Goal: Check status: Check status

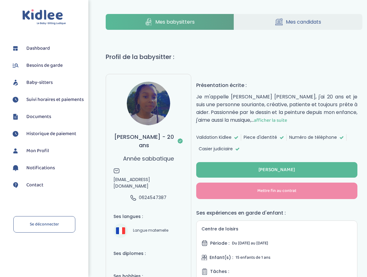
click at [41, 50] on span "Dashboard" at bounding box center [38, 48] width 24 height 7
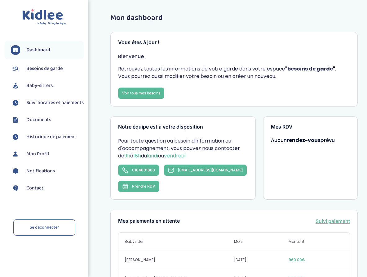
click at [49, 106] on span "Suivi horaires et paiements" at bounding box center [54, 102] width 57 height 7
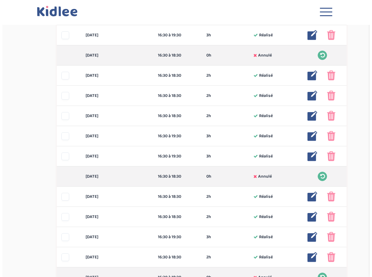
scroll to position [356, 0]
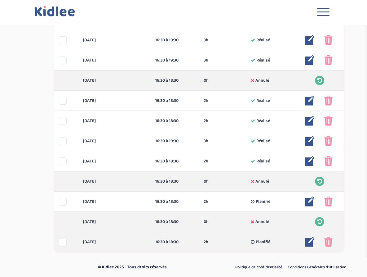
click at [329, 242] on img at bounding box center [328, 242] width 8 height 10
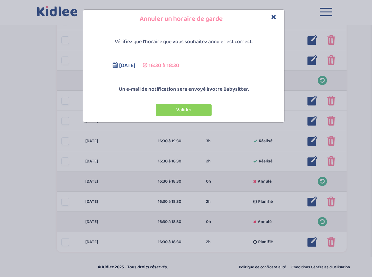
click at [188, 111] on button "Valider" at bounding box center [184, 110] width 56 height 12
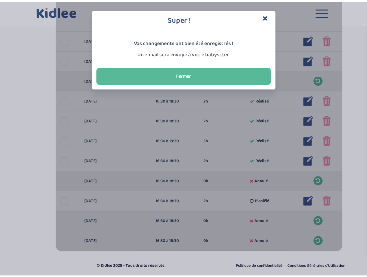
scroll to position [54, 0]
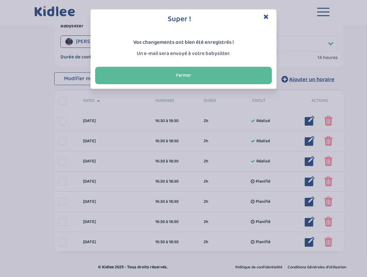
click at [267, 17] on icon "Close" at bounding box center [266, 16] width 5 height 7
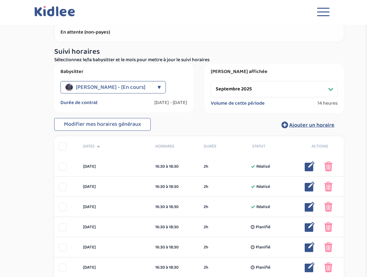
scroll to position [0, 0]
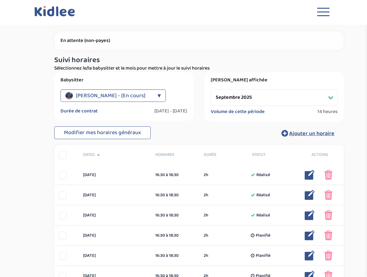
click at [158, 94] on div "▼" at bounding box center [159, 95] width 3 height 12
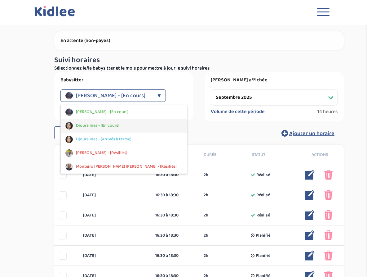
click at [116, 125] on span "Djoura Ines - [En cours]" at bounding box center [97, 125] width 43 height 7
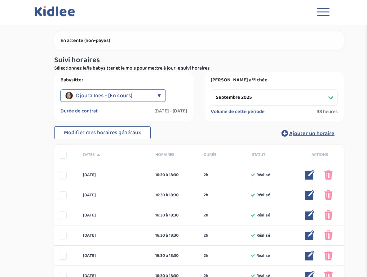
click at [159, 96] on div "▼" at bounding box center [159, 95] width 3 height 12
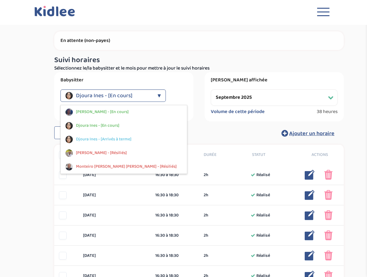
click at [159, 96] on div "▼" at bounding box center [159, 95] width 3 height 12
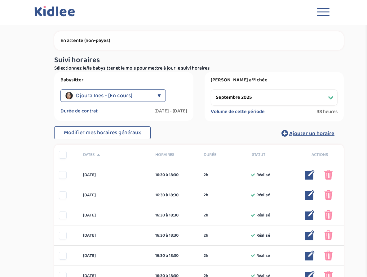
click at [158, 96] on div "▼" at bounding box center [159, 95] width 3 height 12
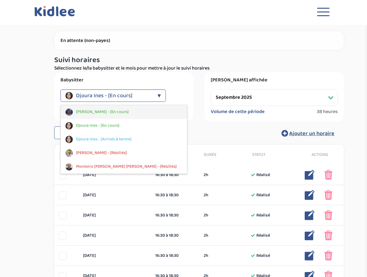
click at [129, 113] on span "[PERSON_NAME] - [En cours]" at bounding box center [102, 112] width 53 height 7
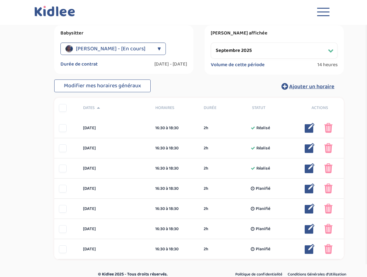
scroll to position [54, 0]
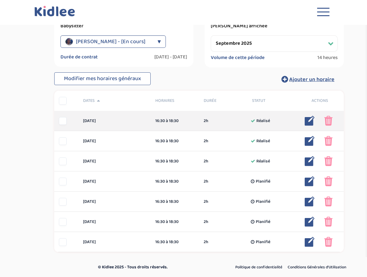
click at [64, 121] on div at bounding box center [63, 121] width 8 height 8
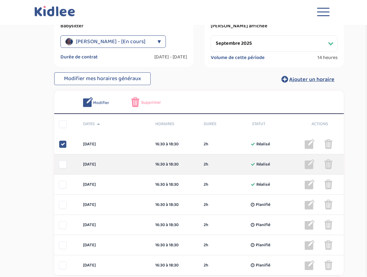
click at [62, 167] on div at bounding box center [63, 164] width 8 height 8
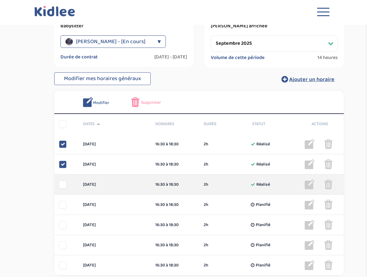
click at [63, 186] on div at bounding box center [63, 185] width 8 height 8
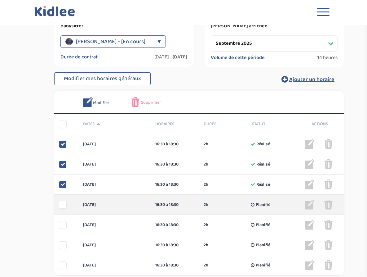
click at [60, 203] on div at bounding box center [63, 205] width 8 height 8
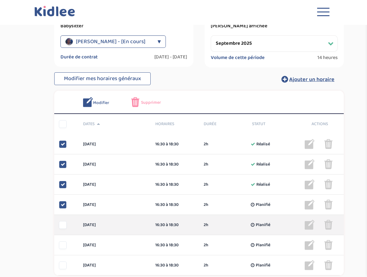
click at [62, 222] on div at bounding box center [63, 225] width 8 height 8
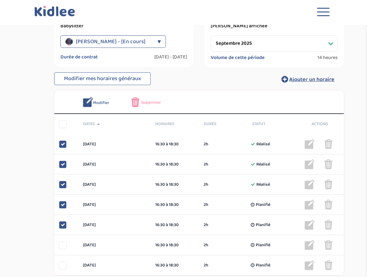
click at [151, 102] on span "Supprimer" at bounding box center [151, 102] width 20 height 7
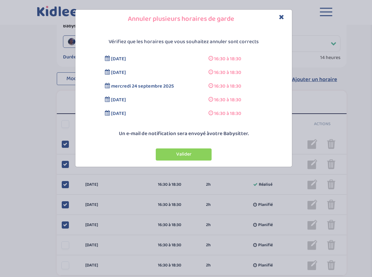
click at [174, 155] on button "Valider" at bounding box center [184, 154] width 56 height 12
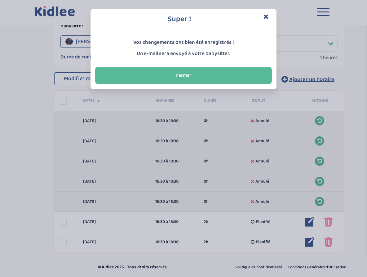
click at [231, 75] on button "Fermer" at bounding box center [183, 75] width 177 height 17
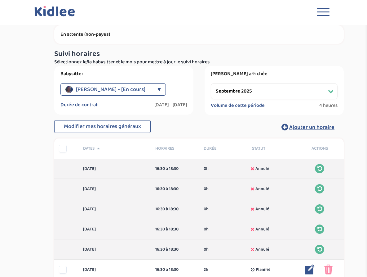
scroll to position [0, 0]
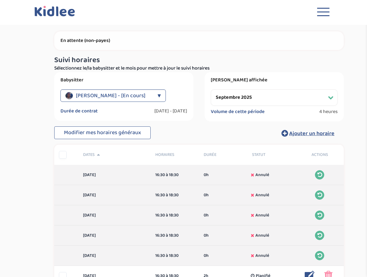
click at [159, 94] on div "▼" at bounding box center [159, 95] width 3 height 12
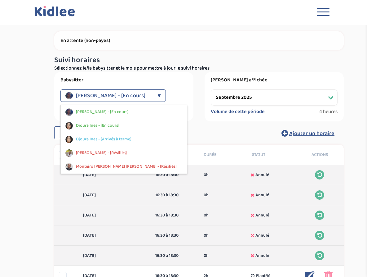
click at [116, 125] on span "Djoura Ines - [En cours]" at bounding box center [97, 125] width 43 height 7
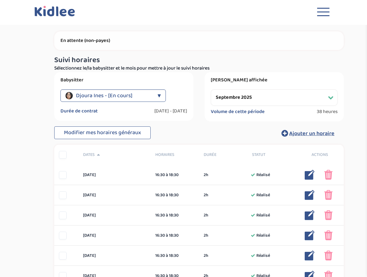
click at [139, 97] on div "Djoura Ines - [En cours]" at bounding box center [109, 95] width 89 height 12
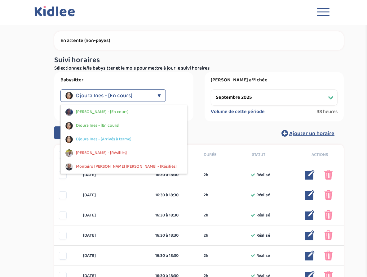
click at [120, 136] on span "Djoura Ines - [Arrivés à terme]" at bounding box center [104, 139] width 56 height 7
select select "[DATE]"
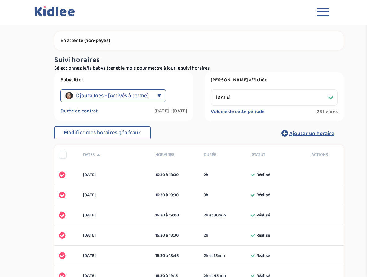
click at [149, 93] on div "Djoura Ines - [Arrivés à terme]" at bounding box center [109, 95] width 89 height 12
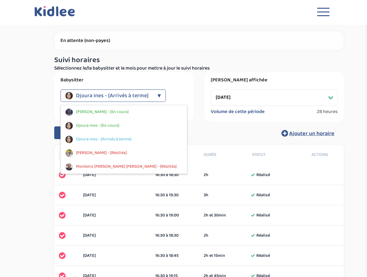
click at [127, 127] on div "Djoura Ines - [En cours]" at bounding box center [124, 126] width 126 height 14
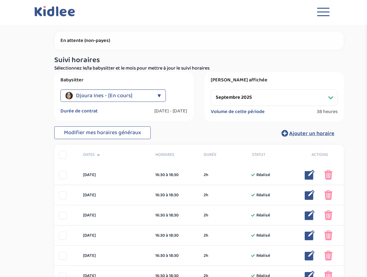
click at [324, 14] on button "Toggle navigation" at bounding box center [323, 13] width 19 height 17
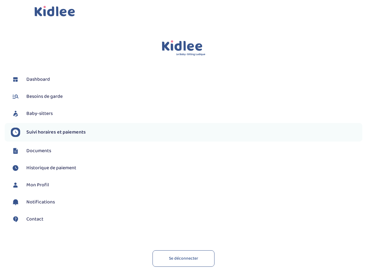
click at [69, 169] on span "Historique de paiement" at bounding box center [51, 167] width 50 height 7
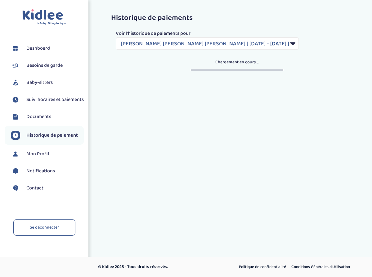
select select "1763"
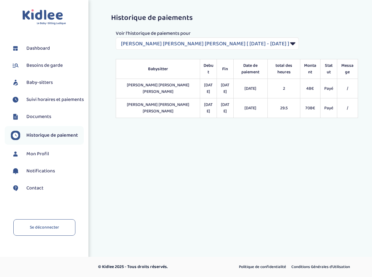
click at [55, 99] on span "Suivi horaires et paiements" at bounding box center [54, 99] width 57 height 7
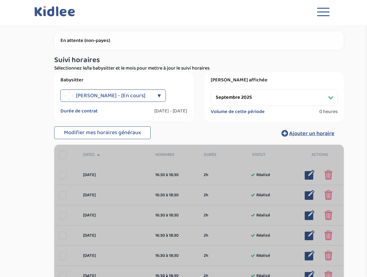
select select "septembre 2025"
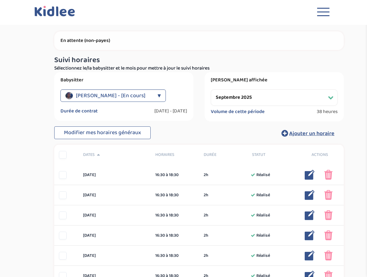
click at [133, 96] on span "[PERSON_NAME] - [En cours]" at bounding box center [110, 95] width 69 height 12
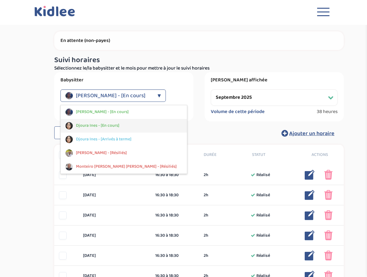
click at [110, 126] on span "Djoura Ines - [En cours]" at bounding box center [97, 125] width 43 height 7
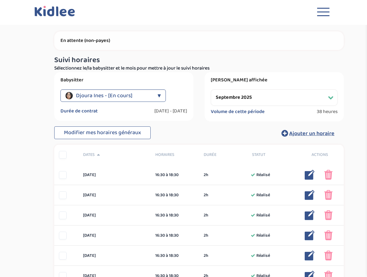
click at [320, 113] on span "38 heures" at bounding box center [327, 112] width 21 height 6
click at [318, 16] on button "Toggle navigation" at bounding box center [323, 13] width 19 height 17
